Goal: Task Accomplishment & Management: Use online tool/utility

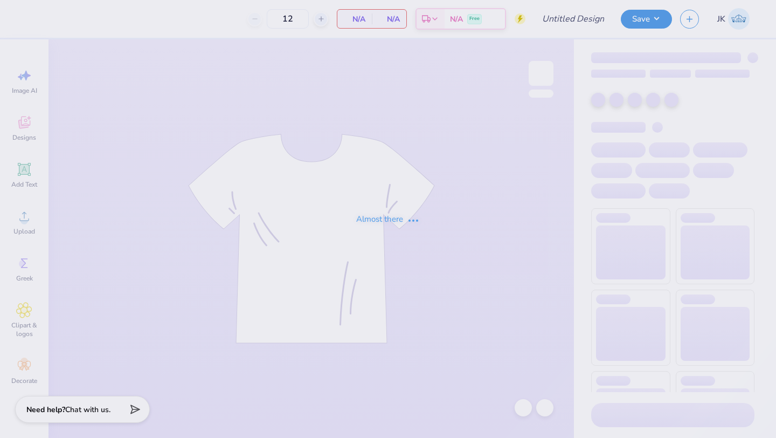
type input "SAE Parents Weekend"
type input "36"
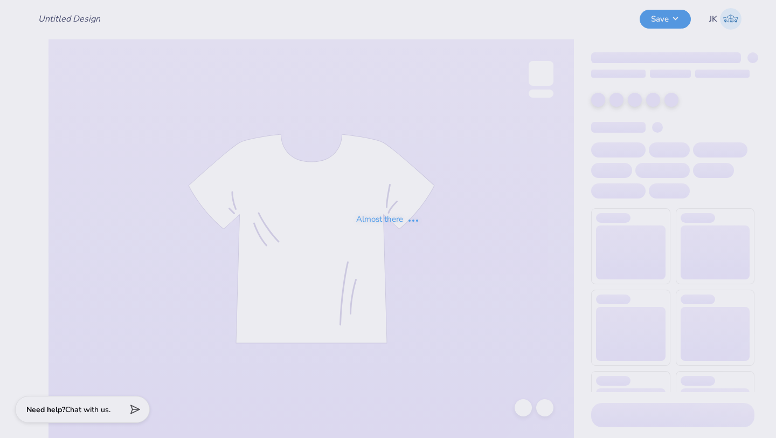
type input "SAE Parents Weekend"
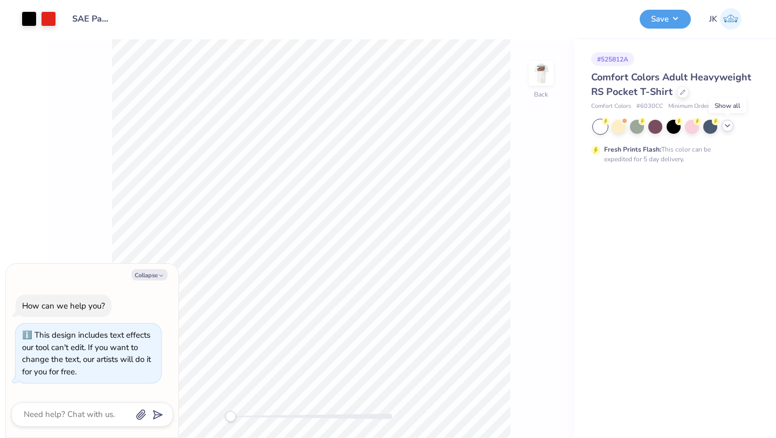
click at [728, 128] on icon at bounding box center [727, 125] width 9 height 9
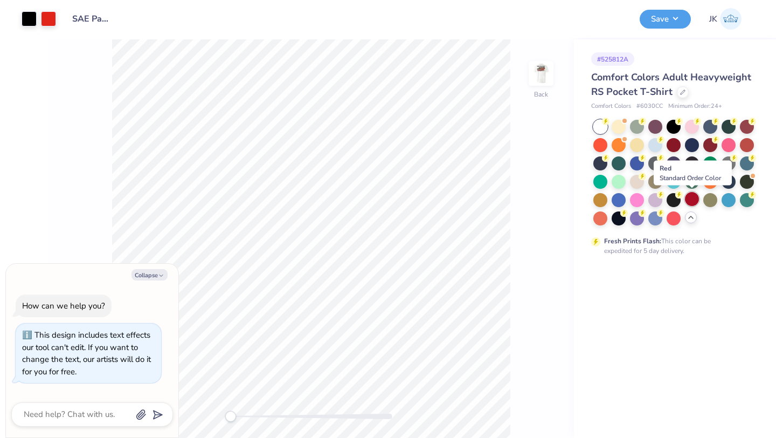
click at [692, 199] on div at bounding box center [692, 199] width 14 height 14
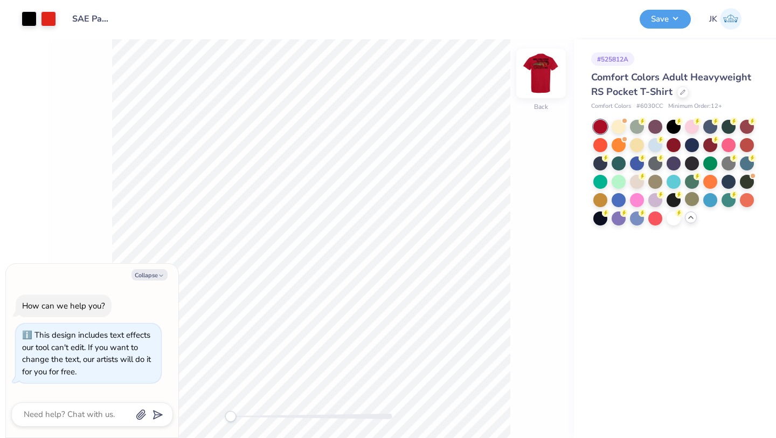
click at [543, 72] on img at bounding box center [540, 73] width 43 height 43
click at [163, 265] on div "Collapse How can we help you? This design includes text effects our tool can't …" at bounding box center [92, 351] width 172 height 174
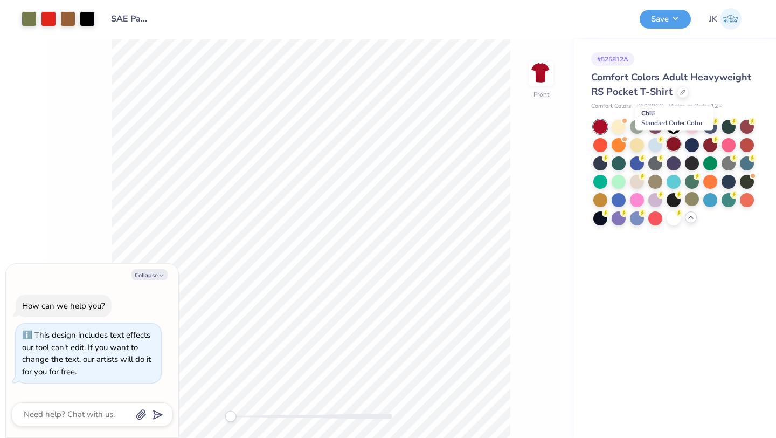
click at [672, 141] on div at bounding box center [674, 144] width 14 height 14
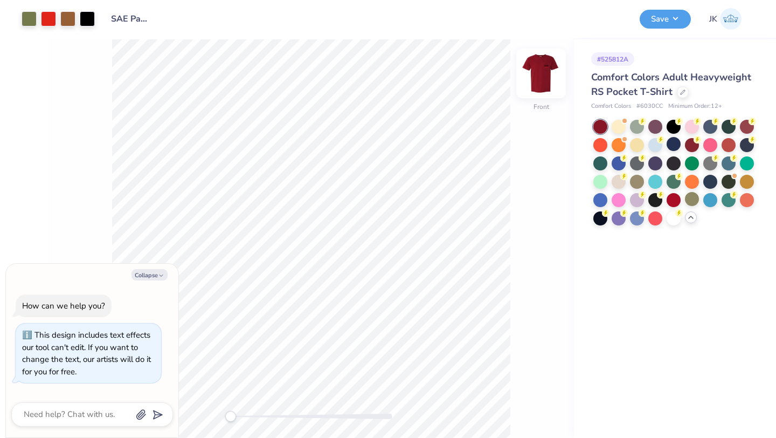
click at [544, 74] on img at bounding box center [540, 73] width 43 height 43
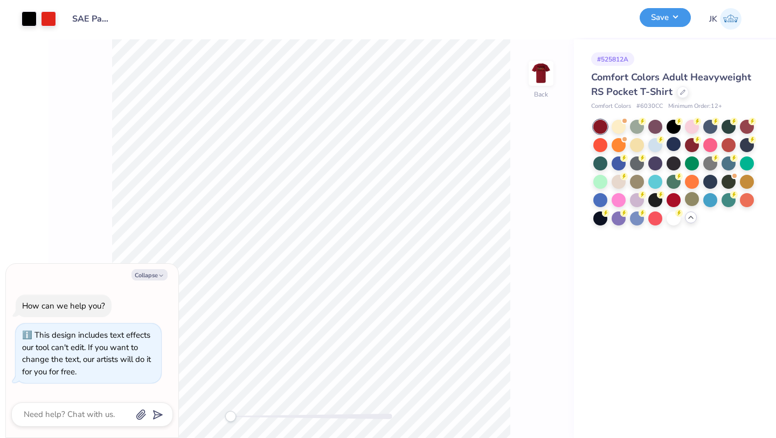
click at [654, 22] on button "Save" at bounding box center [665, 17] width 51 height 19
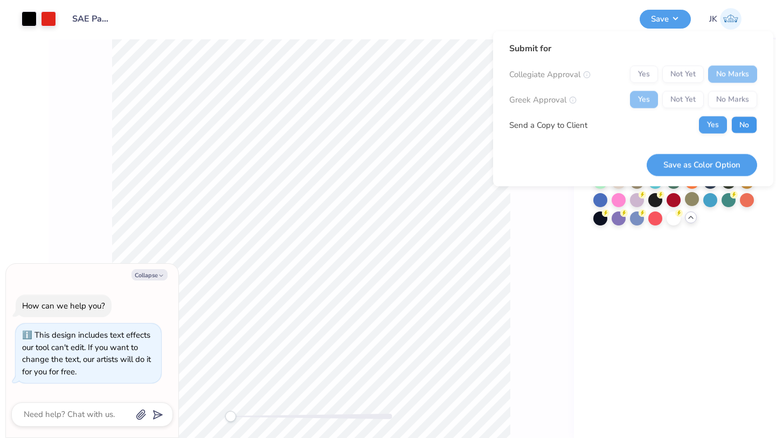
click at [740, 119] on button "No" at bounding box center [744, 124] width 26 height 17
click at [718, 167] on button "Save as Color Option" at bounding box center [702, 165] width 110 height 22
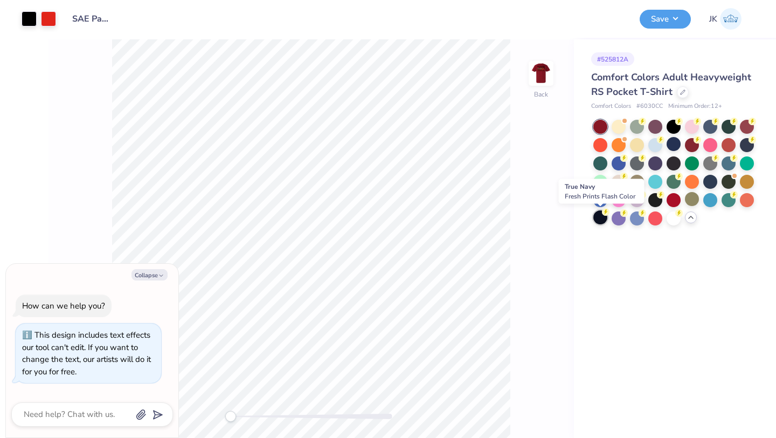
click at [597, 220] on div at bounding box center [600, 217] width 14 height 14
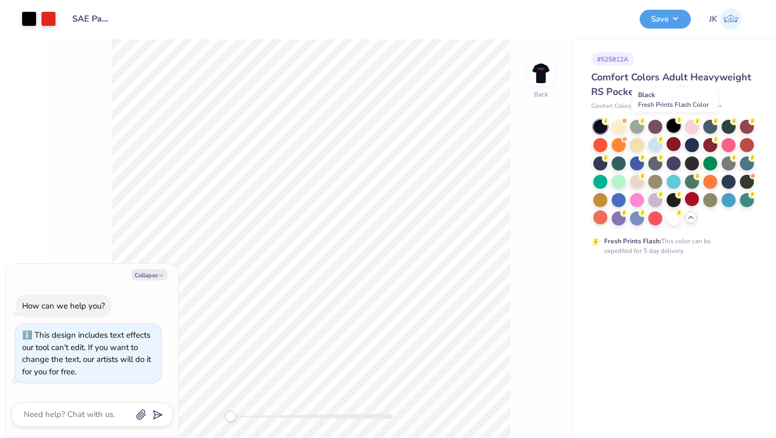
click at [674, 124] on div at bounding box center [674, 126] width 14 height 14
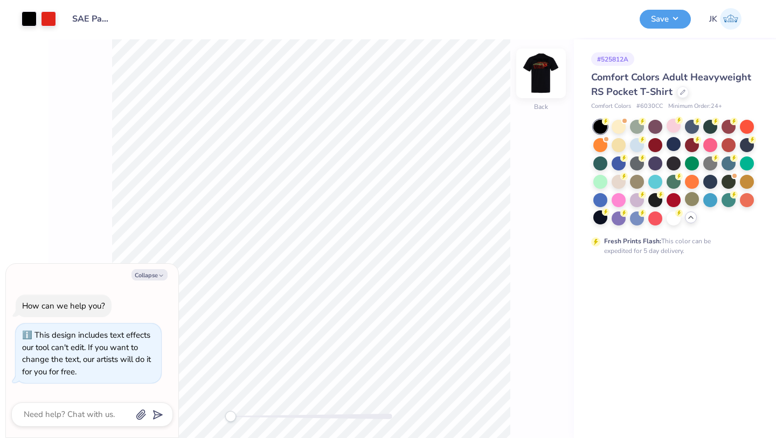
click at [539, 77] on img at bounding box center [540, 73] width 43 height 43
click at [706, 162] on div at bounding box center [710, 162] width 14 height 14
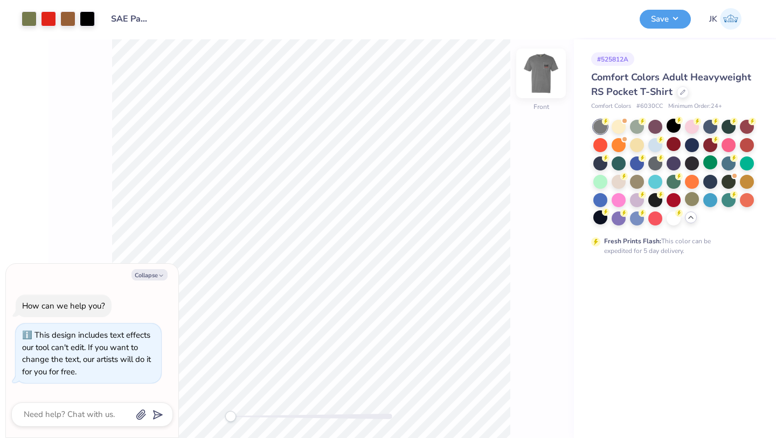
click at [542, 75] on img at bounding box center [540, 73] width 43 height 43
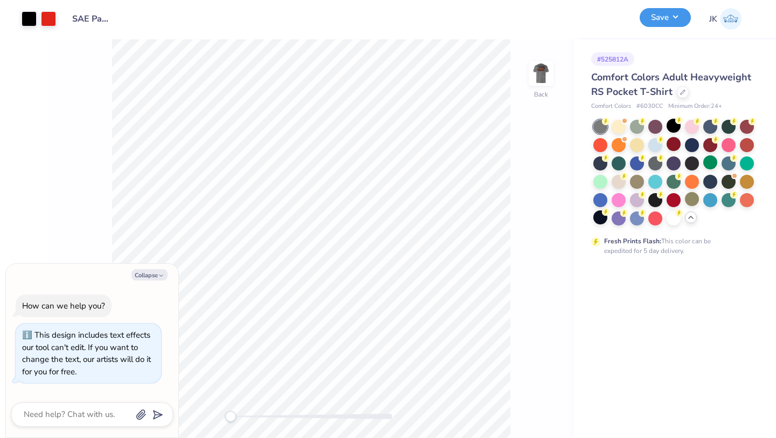
click at [654, 19] on button "Save" at bounding box center [665, 17] width 51 height 19
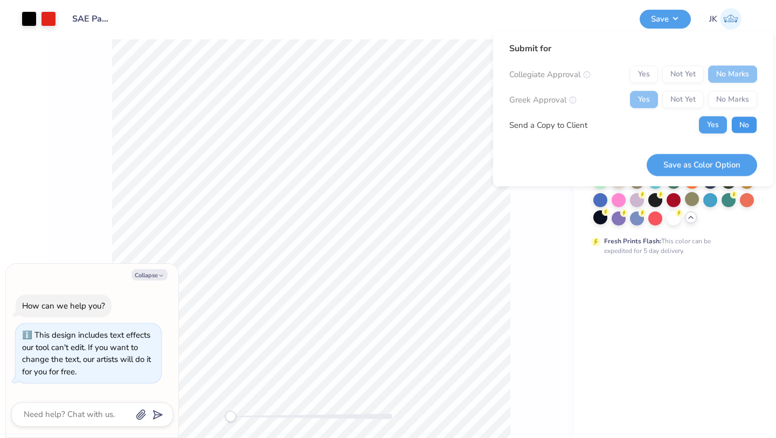
click at [741, 127] on button "No" at bounding box center [744, 124] width 26 height 17
click at [728, 168] on button "Save as Color Option" at bounding box center [702, 165] width 110 height 22
type textarea "x"
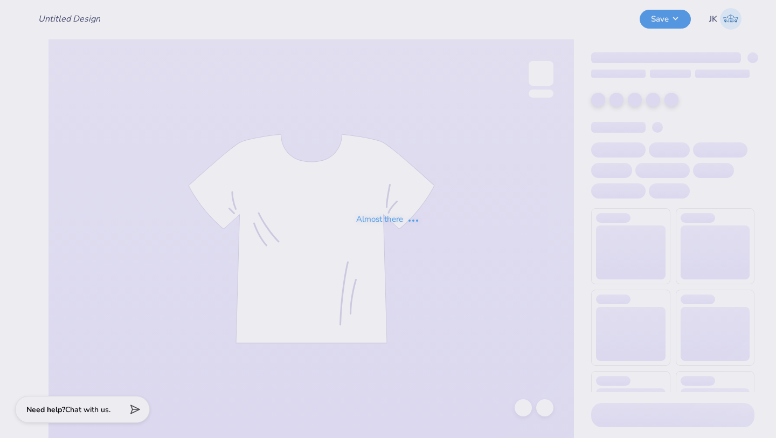
type input "SigEP Parents Weekend tee"
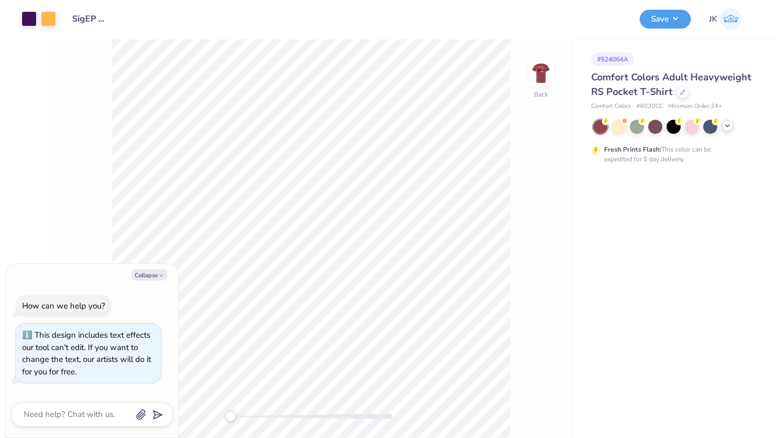
click at [727, 121] on icon at bounding box center [727, 125] width 9 height 9
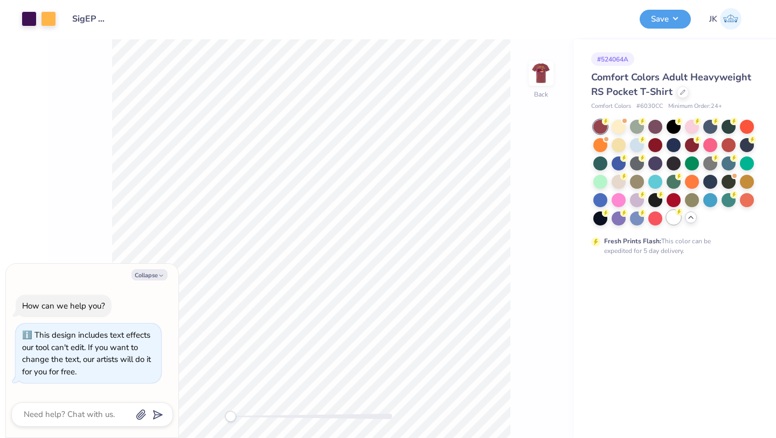
click at [669, 214] on div at bounding box center [674, 217] width 14 height 14
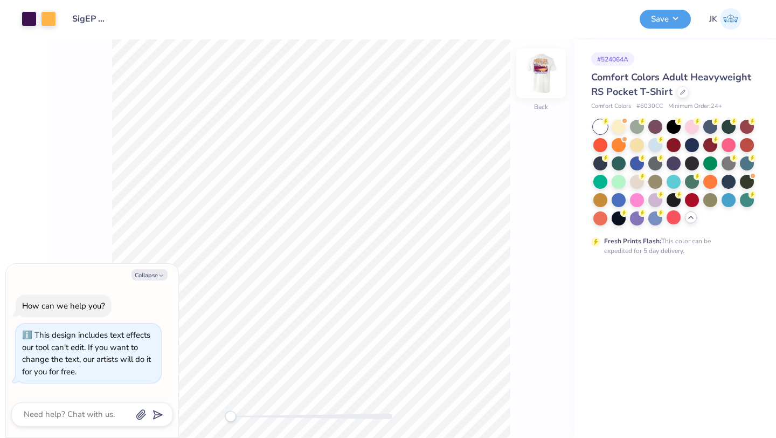
click at [542, 75] on img at bounding box center [540, 73] width 43 height 43
click at [657, 17] on button "Save" at bounding box center [665, 17] width 51 height 19
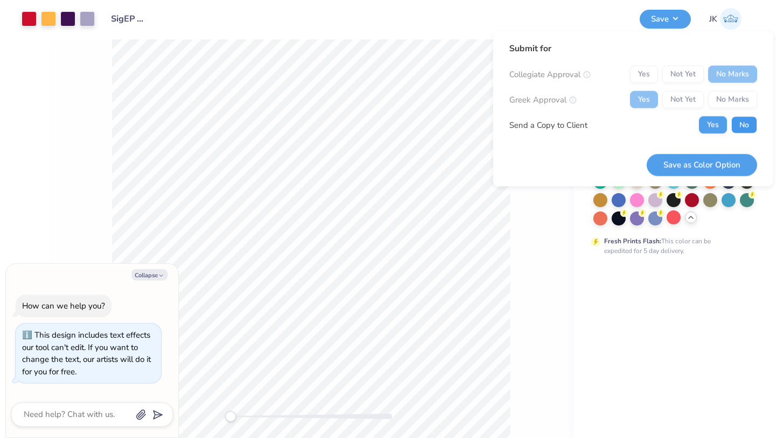
click at [736, 116] on button "No" at bounding box center [744, 124] width 26 height 17
click at [717, 163] on button "Save as Color Option" at bounding box center [702, 165] width 110 height 22
type textarea "x"
